Goal: Task Accomplishment & Management: Complete application form

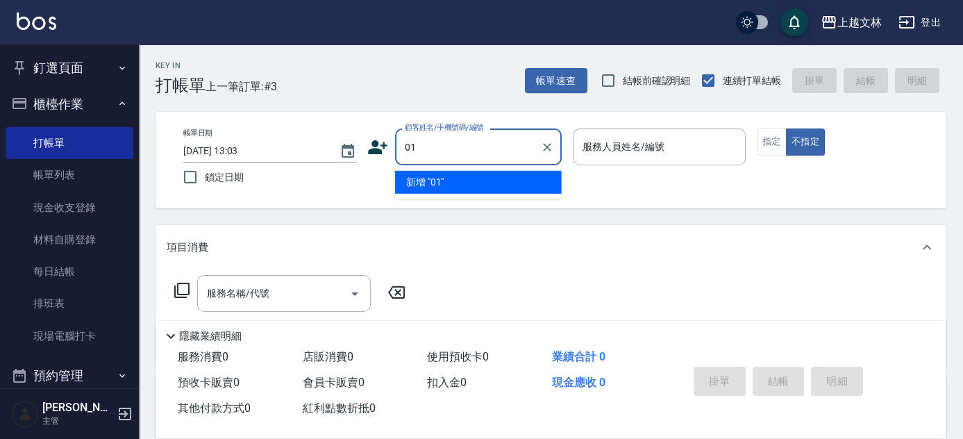
type input "01"
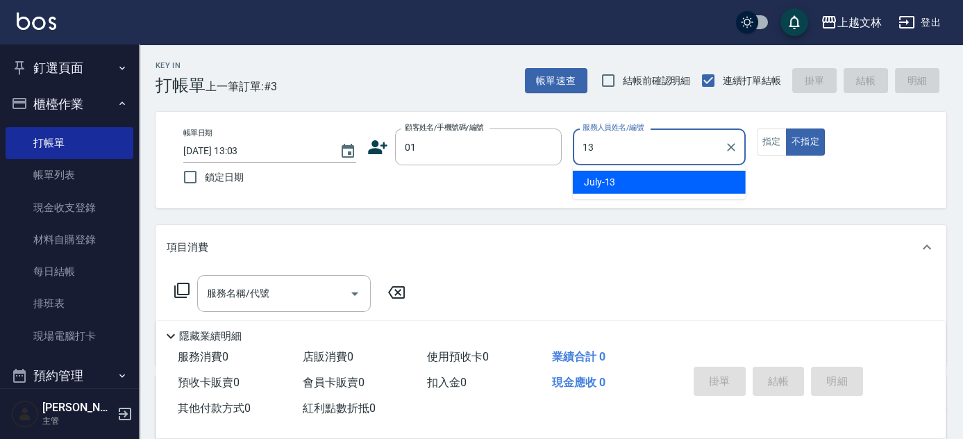
type input "July-13"
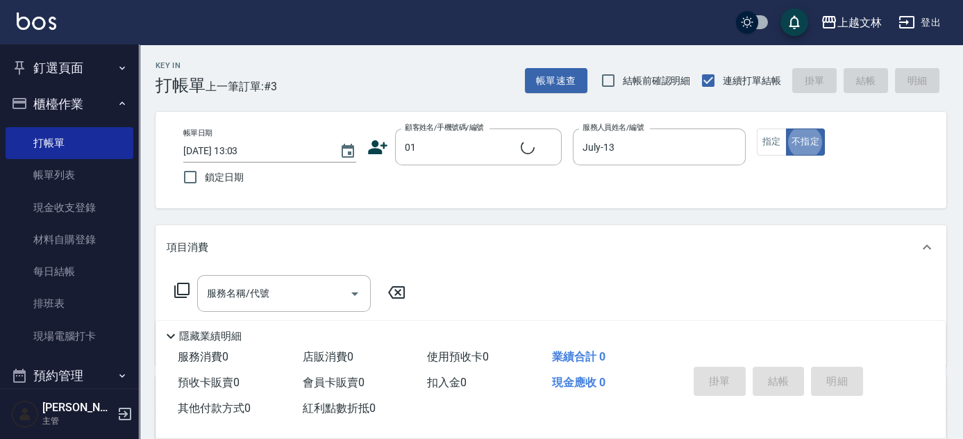
type button "false"
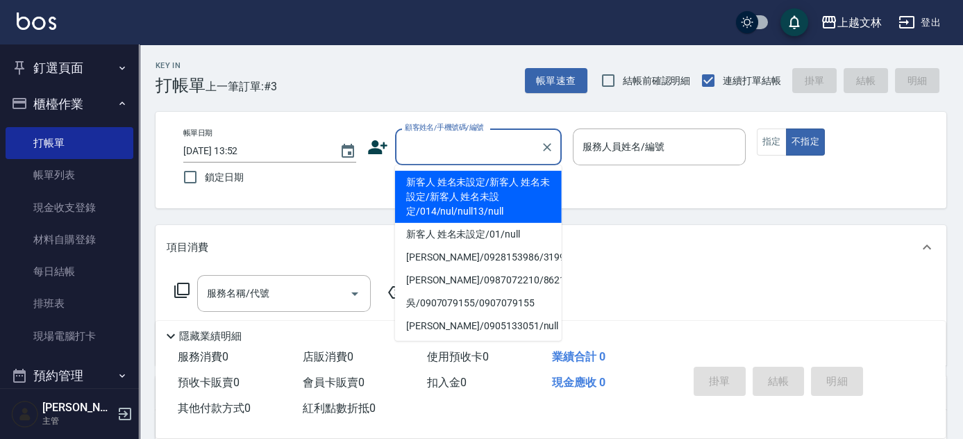
click at [412, 146] on input "顧客姓名/手機號碼/編號" at bounding box center [467, 147] width 133 height 24
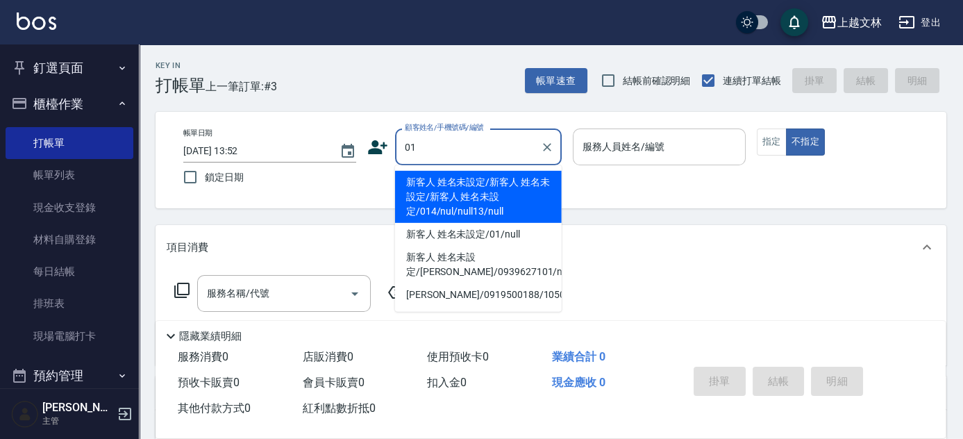
type input "新客人 姓名未設定/新客人 姓名未設定/新客人 姓名未設定/014/nul/null13/null"
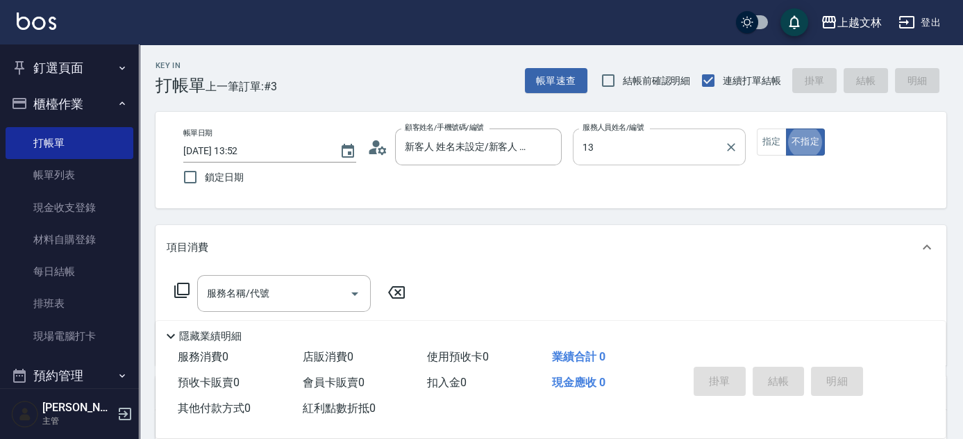
type input "July-13"
type button "false"
type input "新客人 姓名未設定/01/null"
click at [771, 142] on button "指定" at bounding box center [772, 141] width 30 height 27
click at [220, 286] on div "服務名稱/代號 服務名稱/代號" at bounding box center [284, 293] width 174 height 37
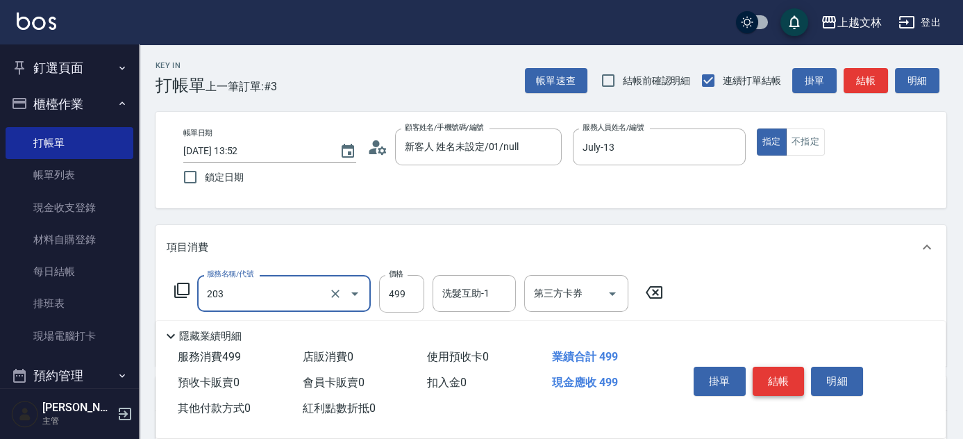
type input "B級洗+剪(203)"
click at [763, 380] on button "結帳" at bounding box center [778, 381] width 52 height 29
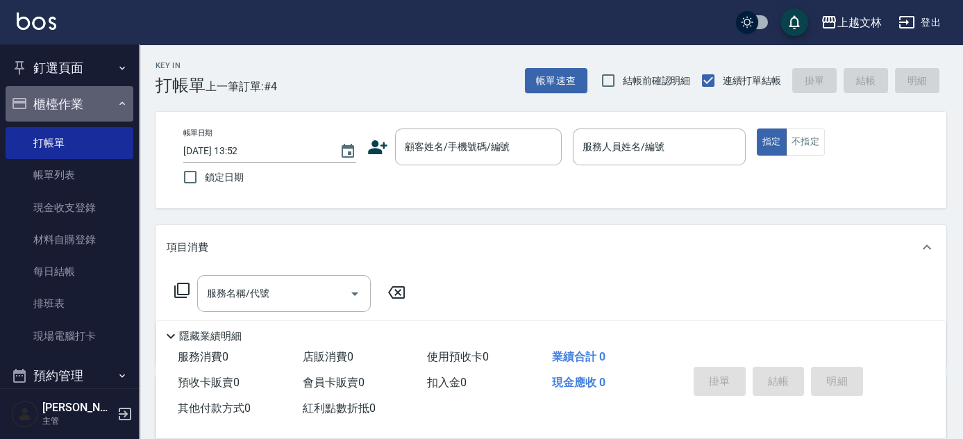
click at [75, 101] on button "櫃檯作業" at bounding box center [70, 104] width 128 height 36
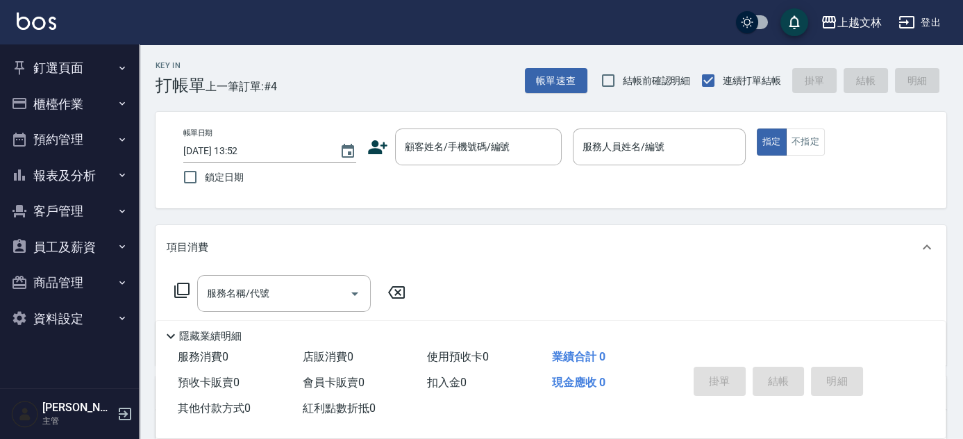
click at [106, 175] on button "報表及分析" at bounding box center [70, 176] width 128 height 36
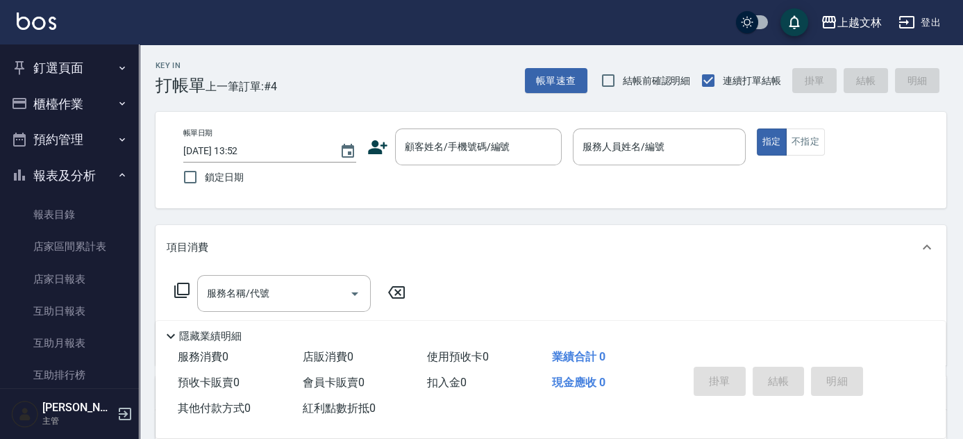
scroll to position [301, 0]
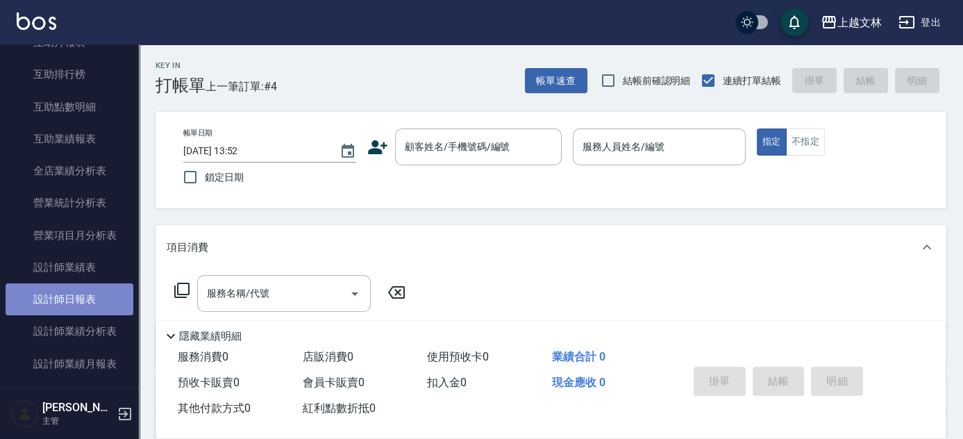
click at [103, 292] on link "設計師日報表" at bounding box center [70, 299] width 128 height 32
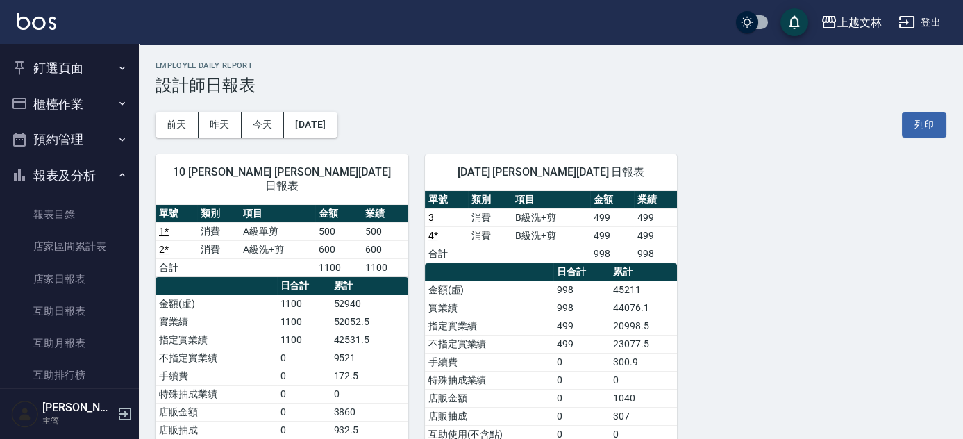
click at [42, 179] on button "報表及分析" at bounding box center [70, 176] width 128 height 36
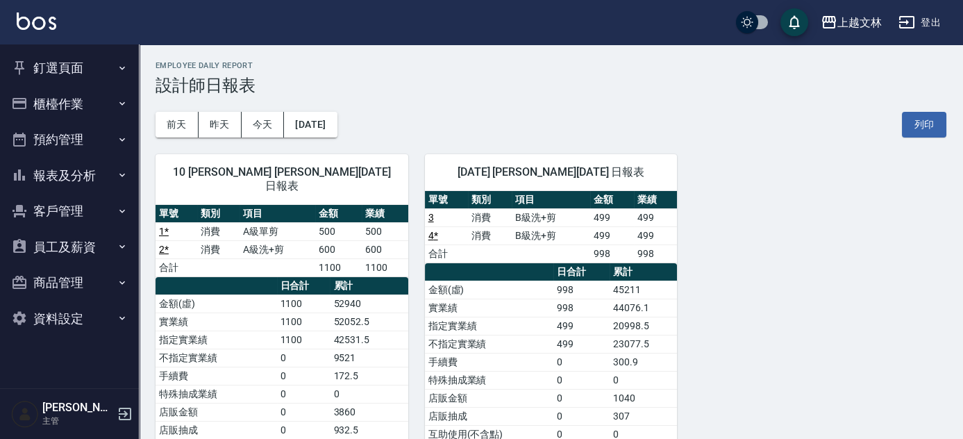
click at [56, 107] on button "櫃檯作業" at bounding box center [70, 104] width 128 height 36
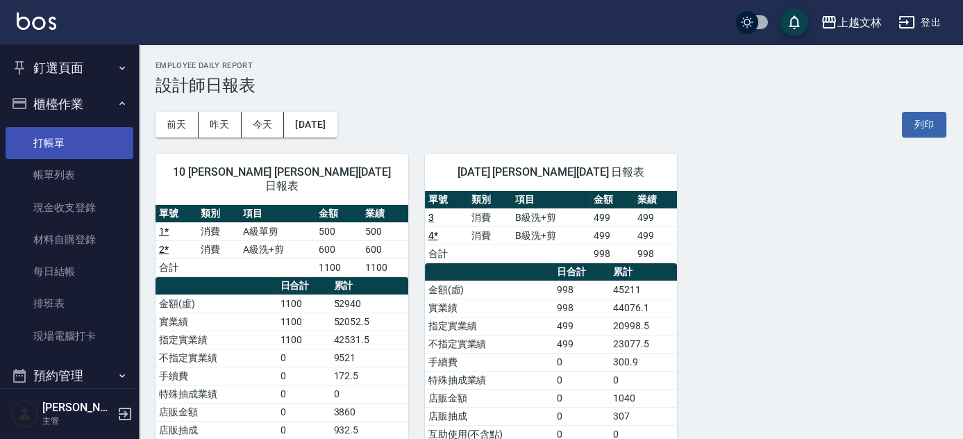
click at [57, 151] on link "打帳單" at bounding box center [70, 143] width 128 height 32
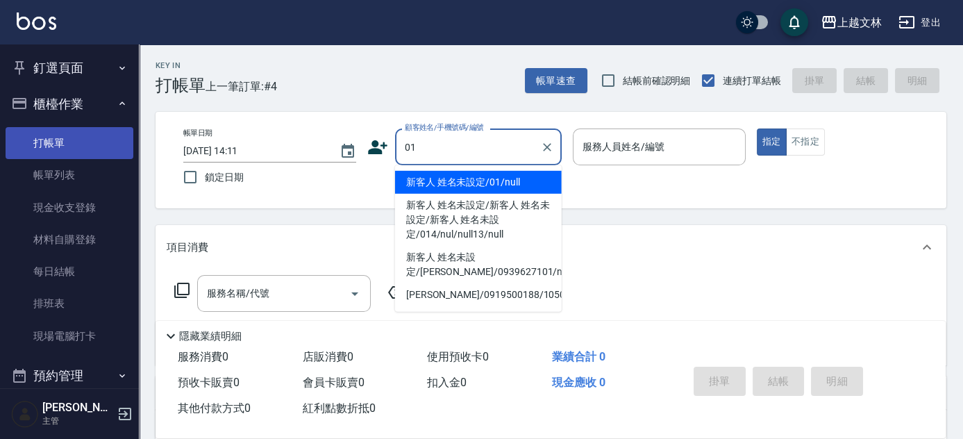
type input "01"
type input "1"
type input "新客人 姓名未設定/01/null"
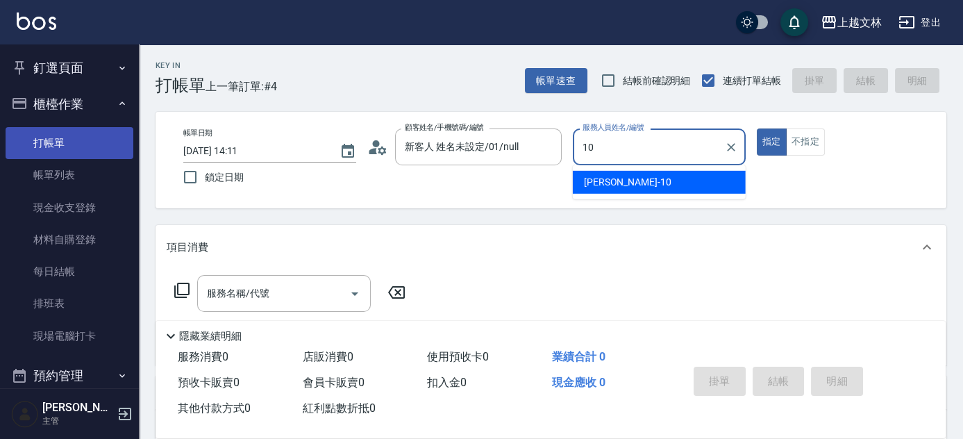
type input "Amy-10"
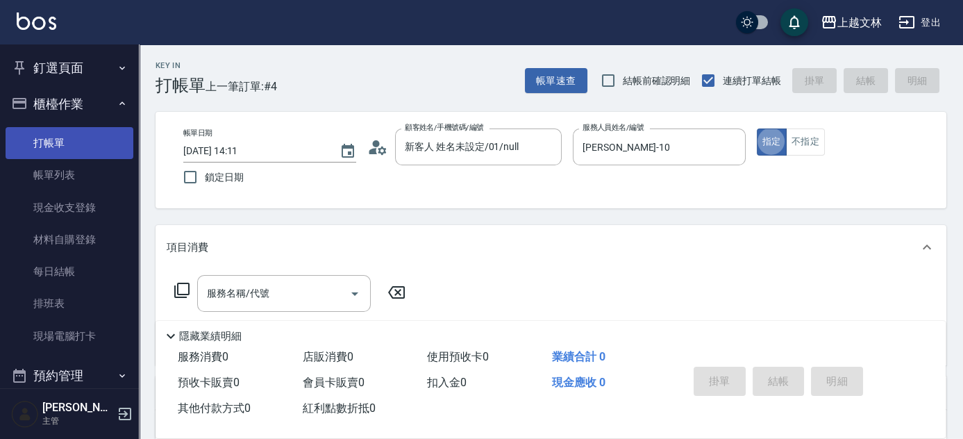
type button "true"
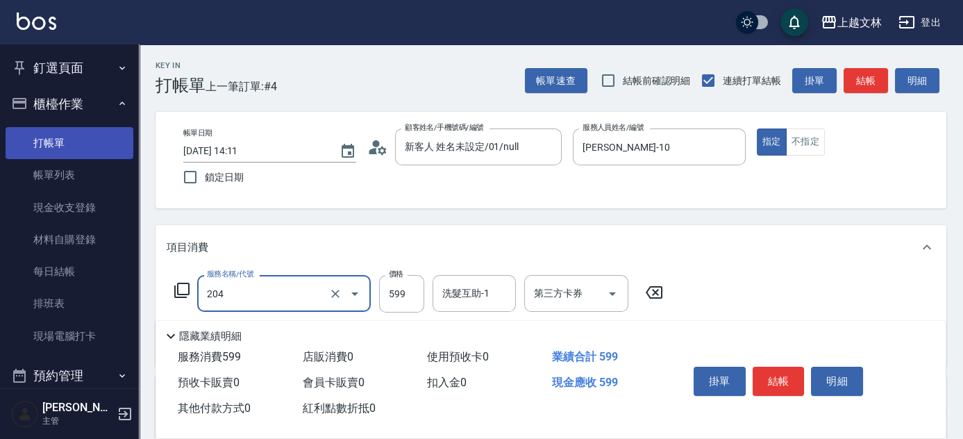
type input "A級洗+剪(204)"
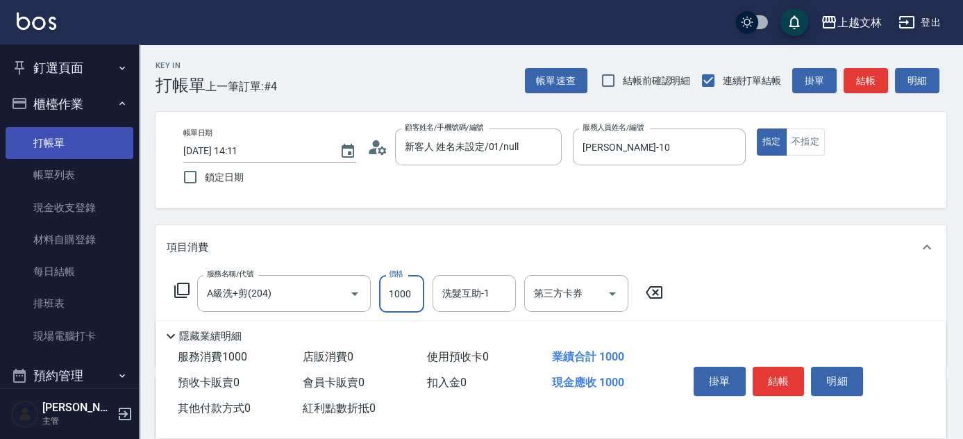
type input "1000"
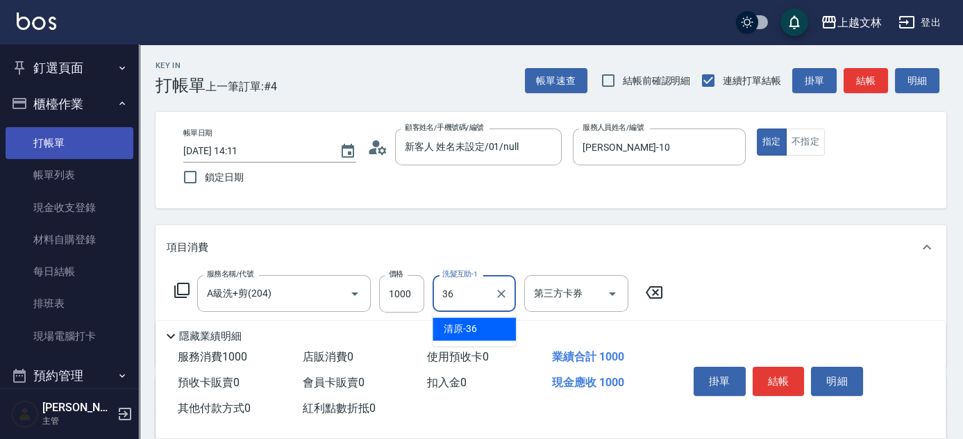
type input "清原-36"
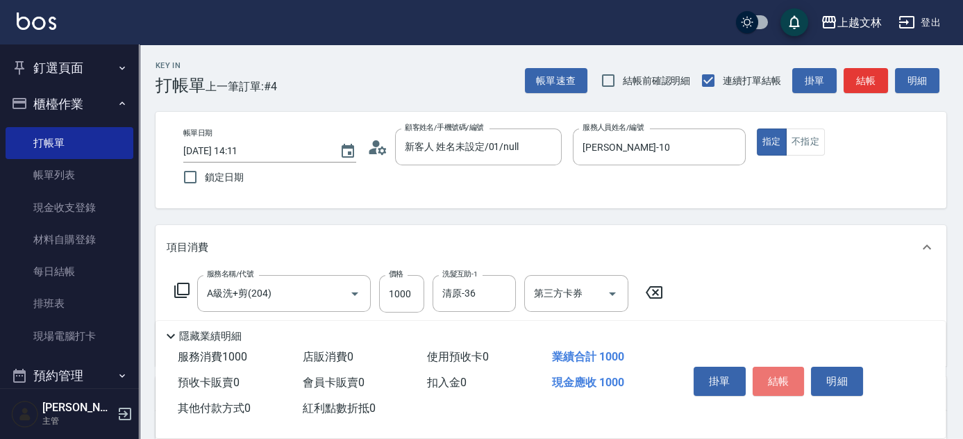
drag, startPoint x: 784, startPoint y: 388, endPoint x: 777, endPoint y: 381, distance: 9.8
click at [784, 386] on button "結帳" at bounding box center [778, 381] width 52 height 29
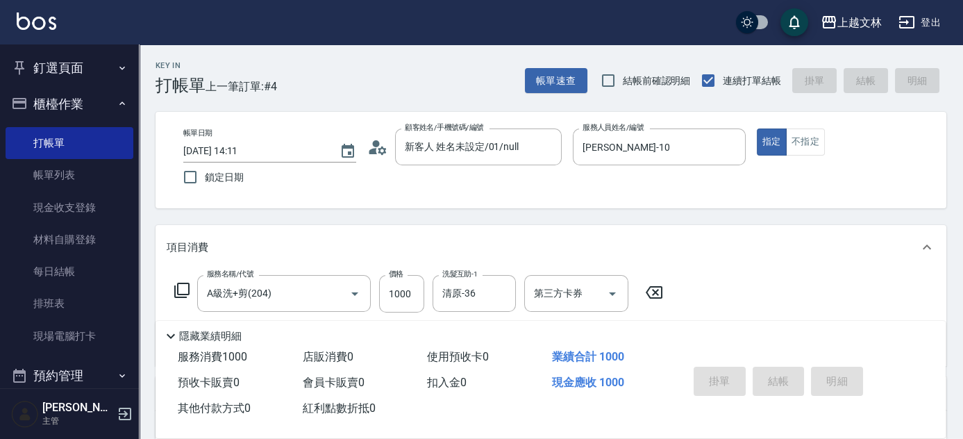
type input "2025/10/11 14:20"
